Goal: Task Accomplishment & Management: Manage account settings

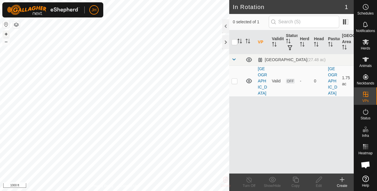
click at [6, 33] on button "+" at bounding box center [6, 34] width 7 height 7
click at [135, 183] on div "Privacy Policy Contact Us 0261 0539138617 Main Herd - + – ⇧ i 100 ft" at bounding box center [114, 95] width 229 height 191
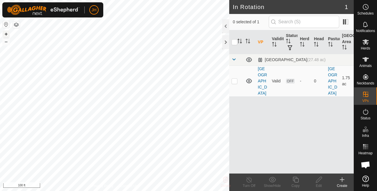
click at [6, 33] on button "+" at bounding box center [6, 34] width 7 height 7
click at [5, 44] on button "–" at bounding box center [6, 41] width 7 height 7
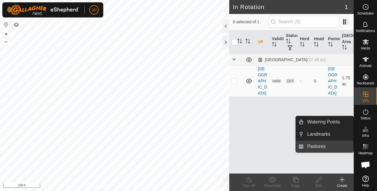
click at [331, 144] on link "Pastures" at bounding box center [328, 146] width 50 height 12
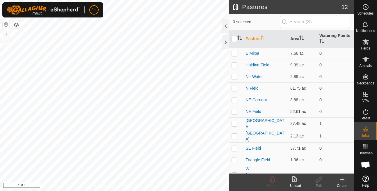
scroll to position [14, 0]
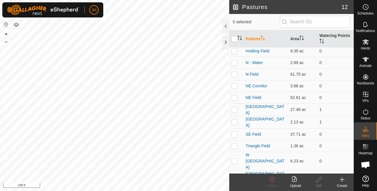
click at [341, 186] on div "Create" at bounding box center [341, 185] width 23 height 5
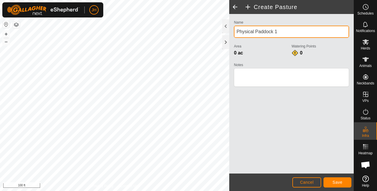
click at [289, 30] on input "Physical Paddock 1" at bounding box center [291, 32] width 115 height 12
type input "[GEOGRAPHIC_DATA] 1"
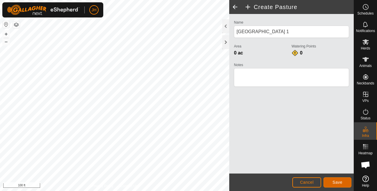
click at [337, 182] on span "Save" at bounding box center [337, 182] width 10 height 5
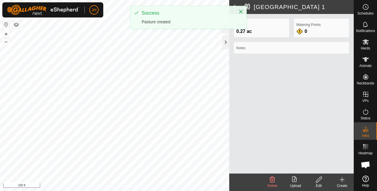
click at [316, 182] on icon at bounding box center [319, 179] width 6 height 6
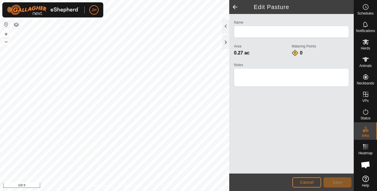
type input "[GEOGRAPHIC_DATA] 1"
click at [233, 6] on span at bounding box center [235, 7] width 12 height 14
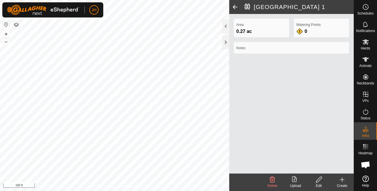
click at [339, 182] on icon at bounding box center [341, 179] width 7 height 7
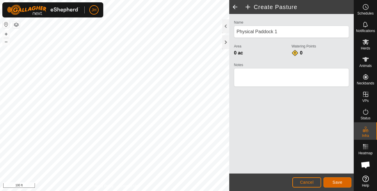
click at [331, 181] on button "Save" at bounding box center [337, 182] width 28 height 10
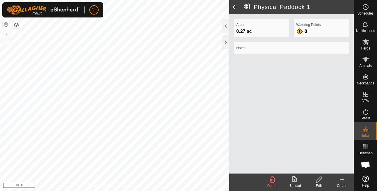
click at [235, 9] on span at bounding box center [235, 7] width 12 height 14
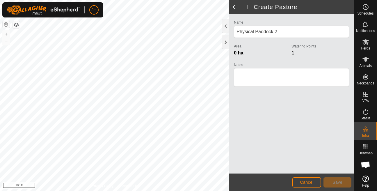
click at [231, 7] on span at bounding box center [235, 7] width 12 height 14
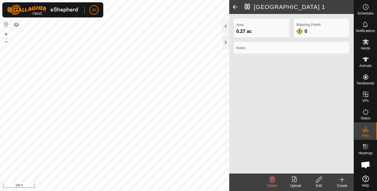
click at [239, 8] on span at bounding box center [235, 7] width 12 height 14
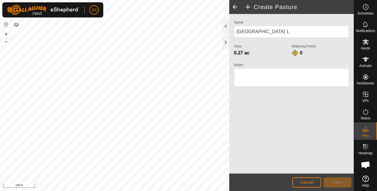
click at [238, 9] on span at bounding box center [235, 7] width 12 height 14
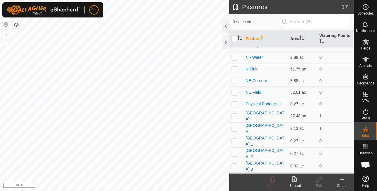
scroll to position [17, 0]
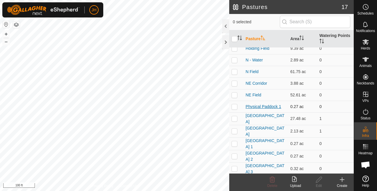
click at [276, 109] on link "Physical Paddock 1" at bounding box center [262, 106] width 35 height 5
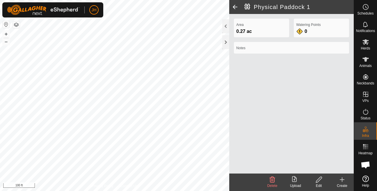
click at [318, 183] on div "Edit" at bounding box center [318, 185] width 23 height 5
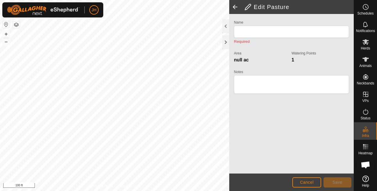
type input "Physical Paddock 1"
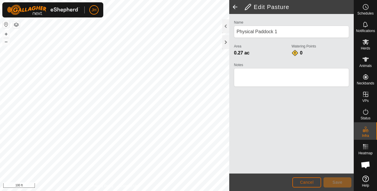
click at [296, 181] on button "Cancel" at bounding box center [306, 182] width 29 height 10
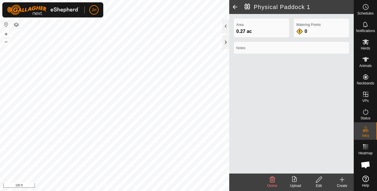
click at [276, 183] on div "Delete" at bounding box center [271, 185] width 23 height 5
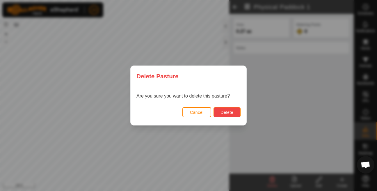
click at [235, 113] on button "Delete" at bounding box center [226, 112] width 27 height 10
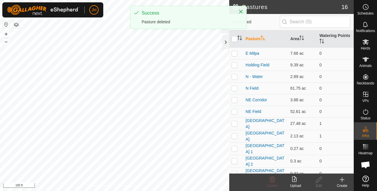
scroll to position [17, 0]
